Goal: Information Seeking & Learning: Check status

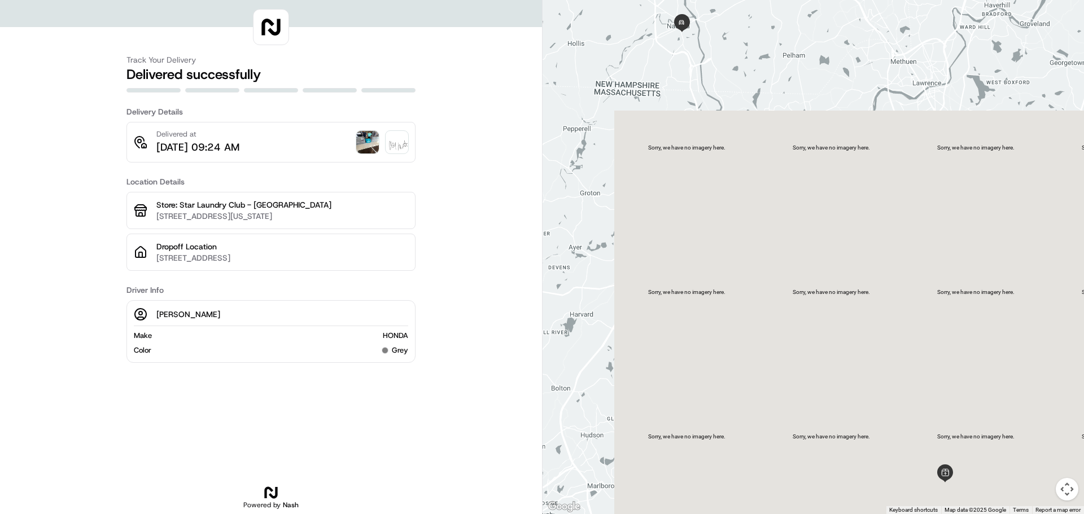
click at [374, 143] on img at bounding box center [367, 142] width 23 height 23
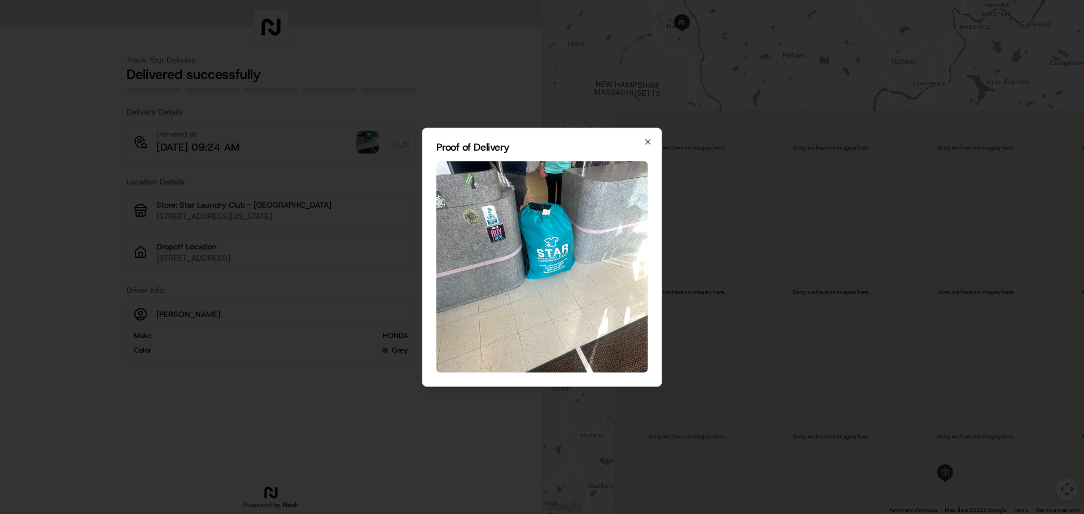
click at [548, 218] on img at bounding box center [542, 267] width 212 height 212
click at [647, 139] on icon "button" at bounding box center [647, 141] width 9 height 9
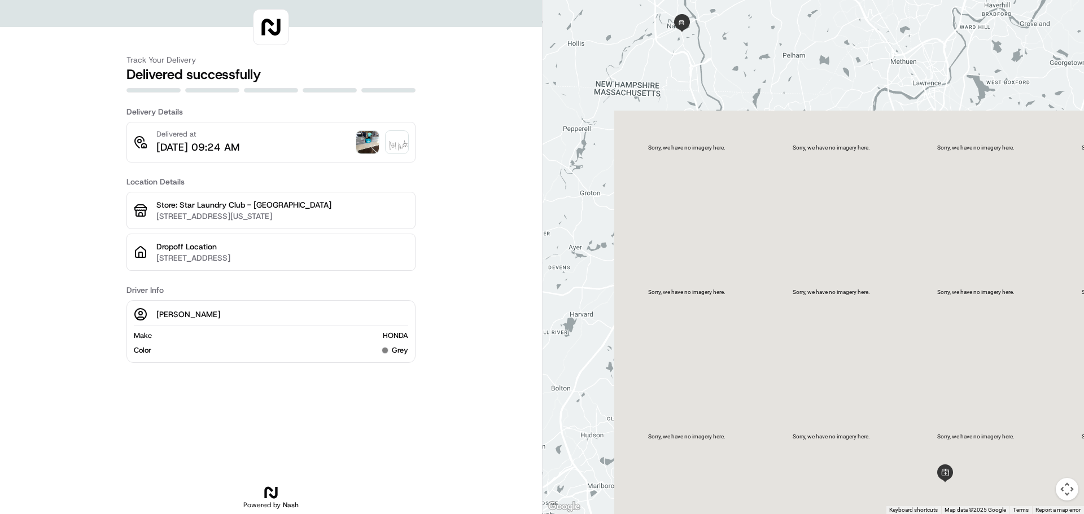
click at [375, 139] on img at bounding box center [367, 142] width 23 height 23
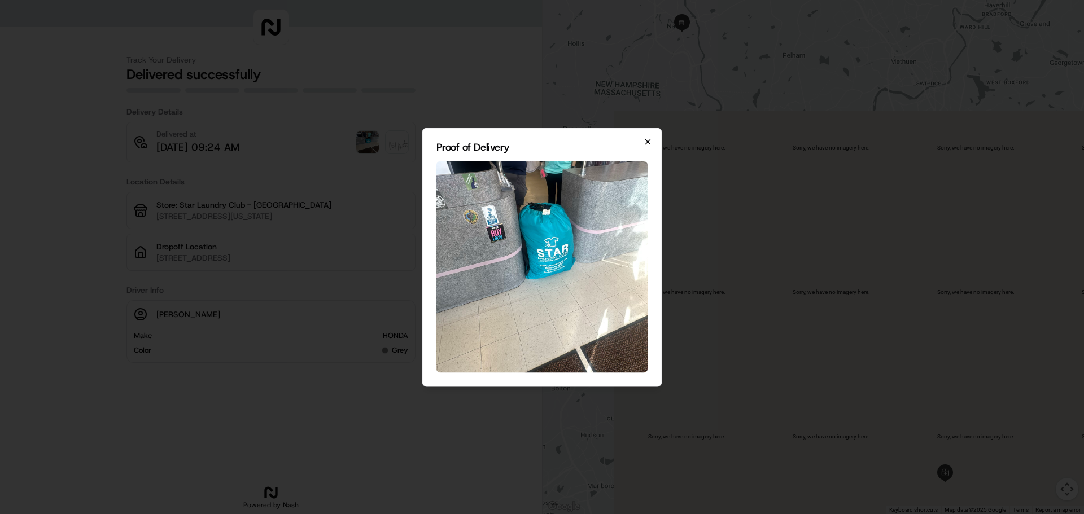
click at [650, 144] on icon "button" at bounding box center [648, 141] width 5 height 5
